Goal: Navigation & Orientation: Find specific page/section

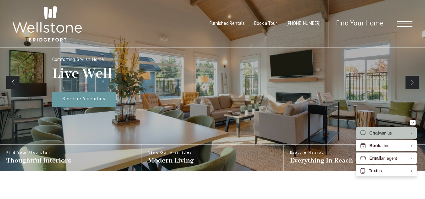
scroll to position [113, 0]
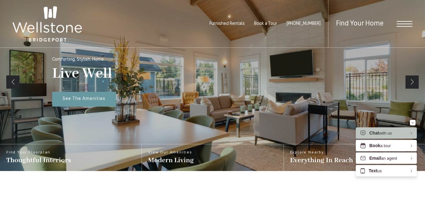
click at [407, 24] on span "Open Menu" at bounding box center [405, 24] width 16 height 1
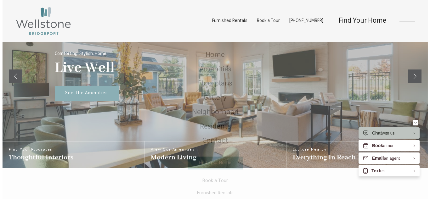
scroll to position [0, 0]
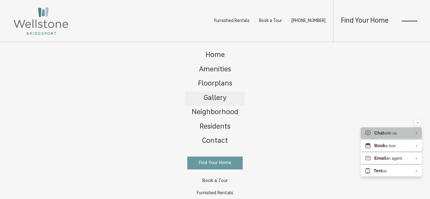
click at [213, 96] on span "Gallery" at bounding box center [214, 98] width 23 height 7
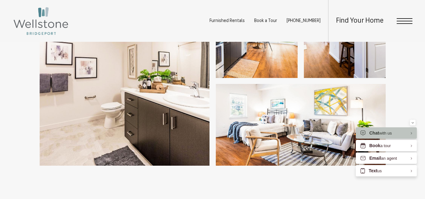
scroll to position [989, 0]
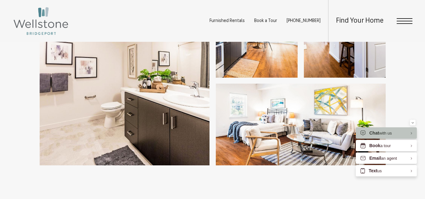
click at [393, 24] on div "Find Your Home" at bounding box center [370, 21] width 84 height 42
click at [406, 19] on span "Open Menu" at bounding box center [405, 18] width 16 height 1
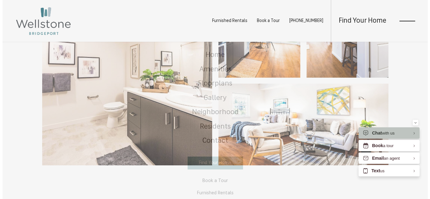
scroll to position [0, 0]
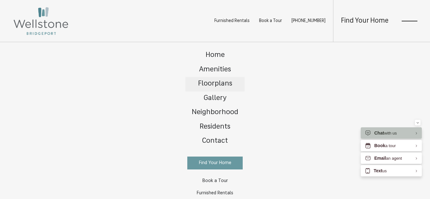
click at [200, 83] on span "Floorplans" at bounding box center [215, 83] width 34 height 7
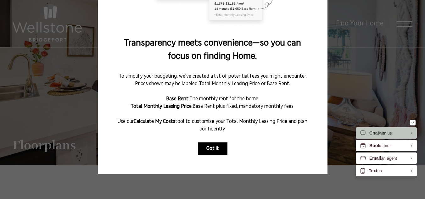
click at [212, 143] on button "Got it" at bounding box center [213, 148] width 30 height 13
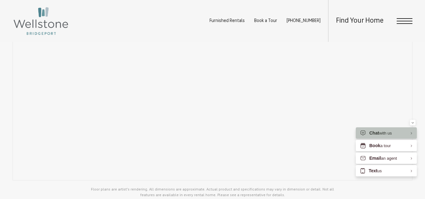
scroll to position [447, 0]
click at [410, 121] on button "Minimize" at bounding box center [413, 123] width 6 height 6
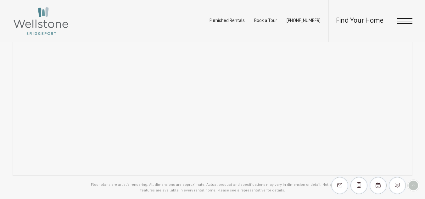
scroll to position [453, 0]
